Goal: Information Seeking & Learning: Learn about a topic

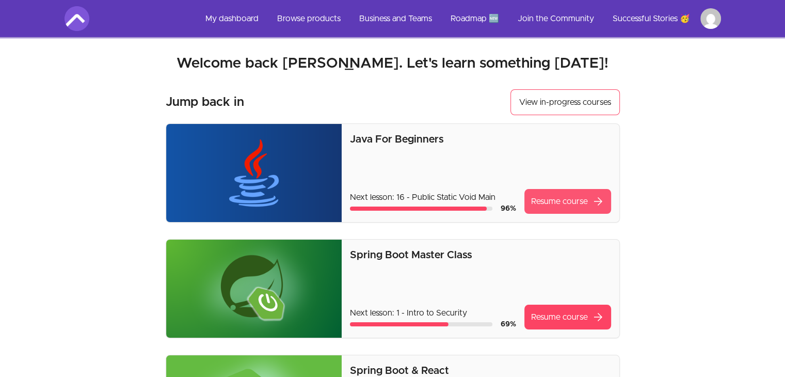
click at [568, 205] on link "Resume course arrow_forward" at bounding box center [567, 201] width 87 height 25
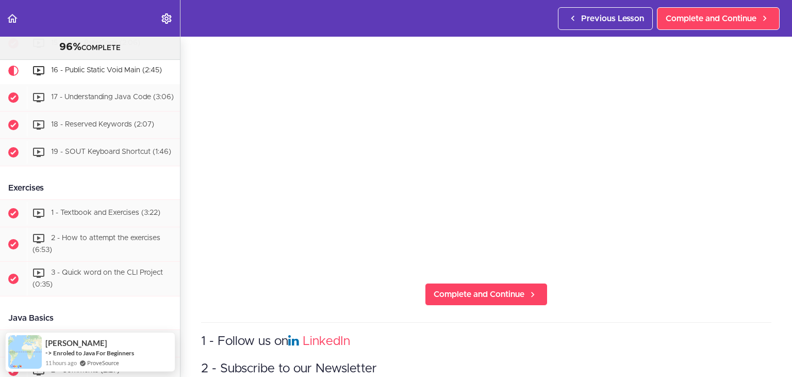
scroll to position [138, 0]
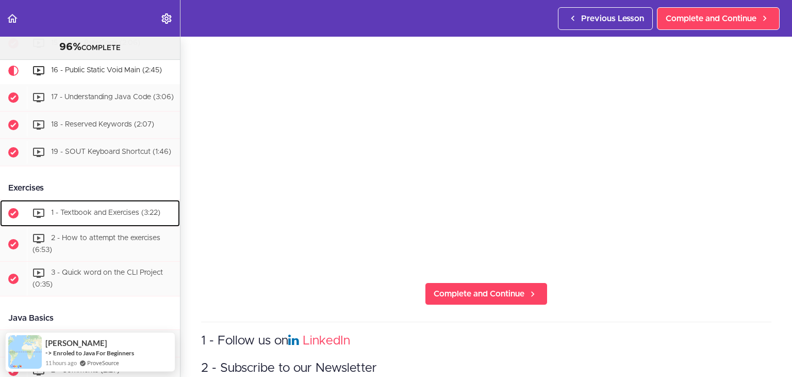
click at [98, 218] on link "1 - Textbook and Exercises (3:22)" at bounding box center [90, 213] width 180 height 27
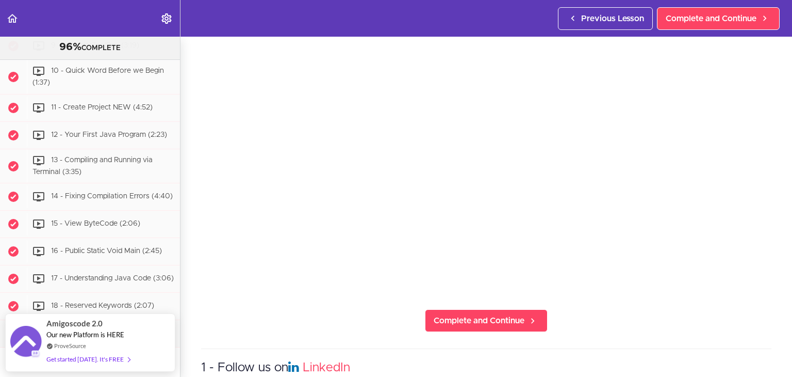
scroll to position [489, 0]
